Goal: Transaction & Acquisition: Purchase product/service

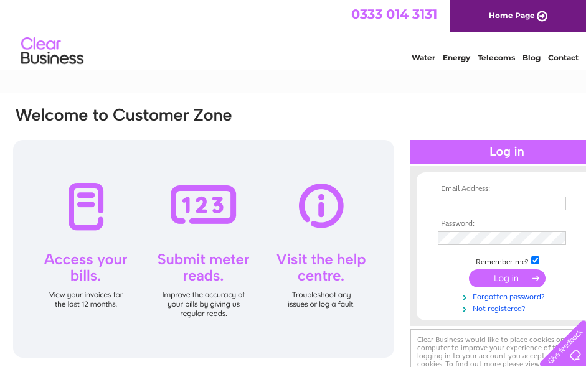
type input "[PERSON_NAME][EMAIL_ADDRESS][DOMAIN_NAME]"
click at [506, 277] on input "submit" at bounding box center [507, 277] width 77 height 17
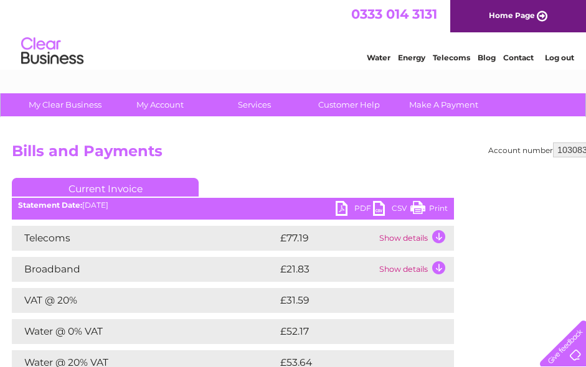
scroll to position [62, 0]
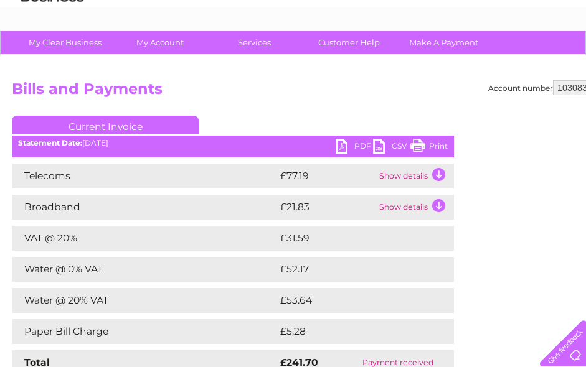
click at [416, 202] on td "Show details" at bounding box center [415, 207] width 78 height 25
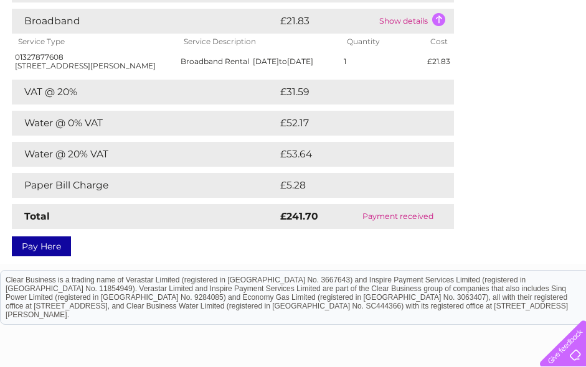
scroll to position [249, 0]
click at [50, 256] on link "Pay Here" at bounding box center [41, 246] width 59 height 20
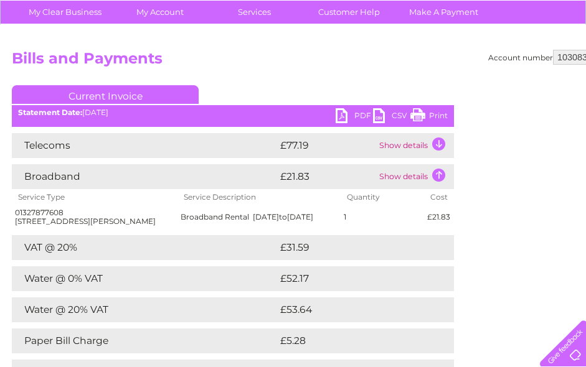
scroll to position [0, 0]
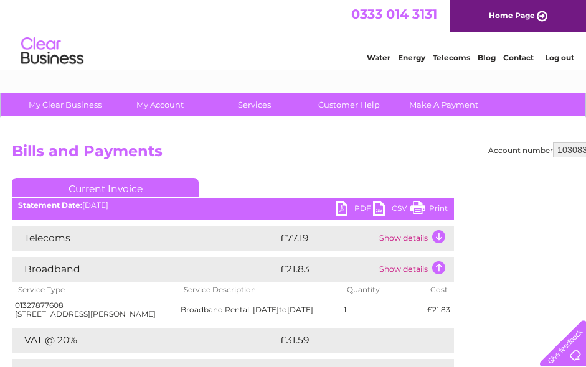
click at [432, 62] on link "Telecoms" at bounding box center [450, 57] width 37 height 9
